Goal: Find specific page/section: Find specific page/section

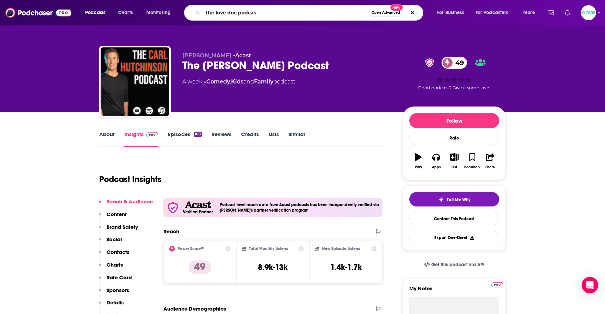
type input "the love doc podcast"
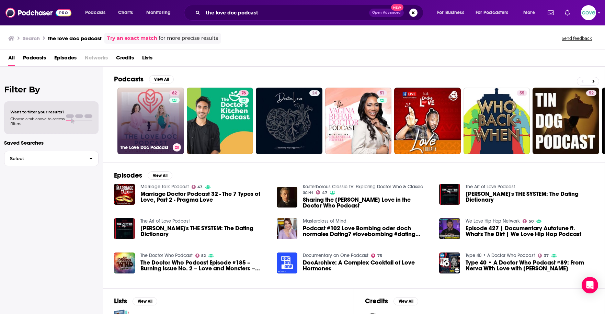
click at [158, 129] on link "62 The Love Doc Podcast" at bounding box center [150, 121] width 67 height 67
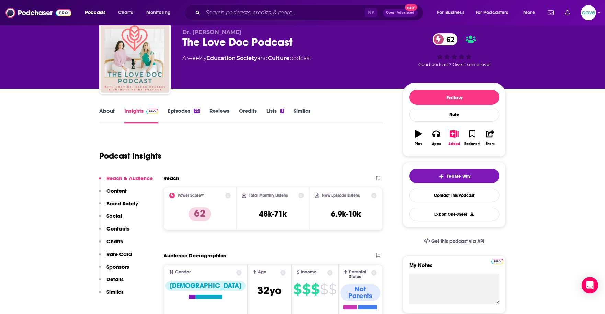
scroll to position [24, 0]
